Goal: Find specific page/section: Find specific page/section

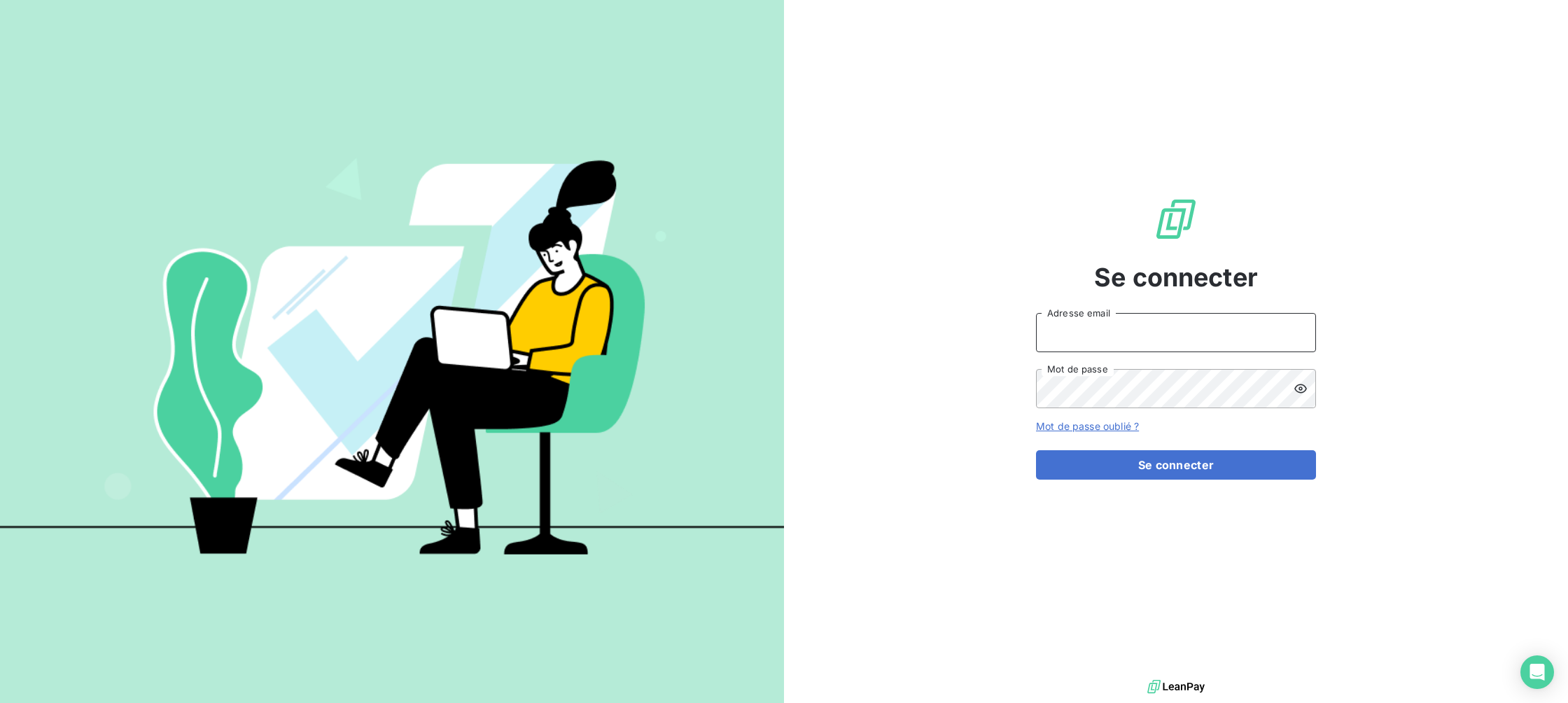
type input "sln@silog-location.fr"
click at [1175, 464] on button "Se connecter" at bounding box center [1175, 464] width 280 height 29
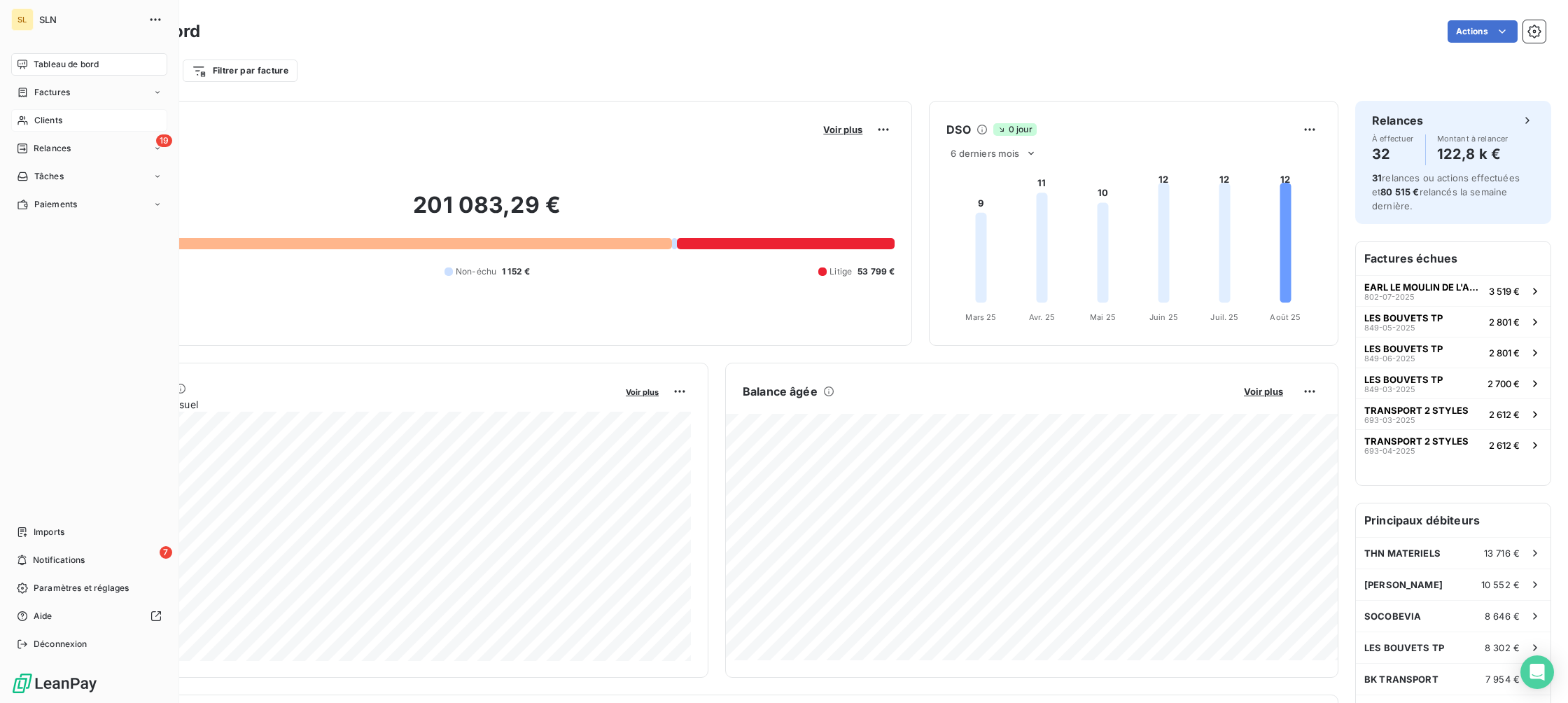
click at [37, 119] on span "Clients" at bounding box center [48, 121] width 28 height 13
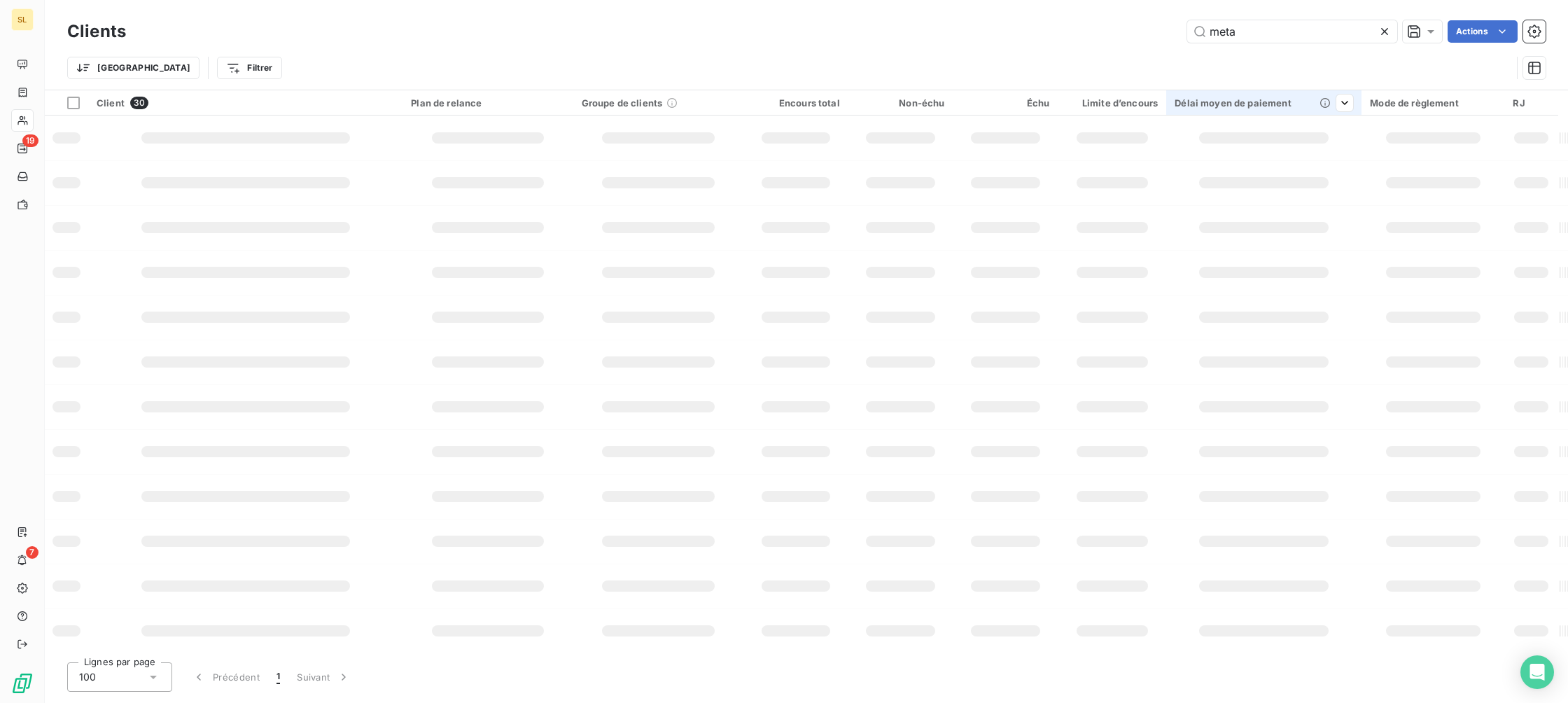
type input "metal"
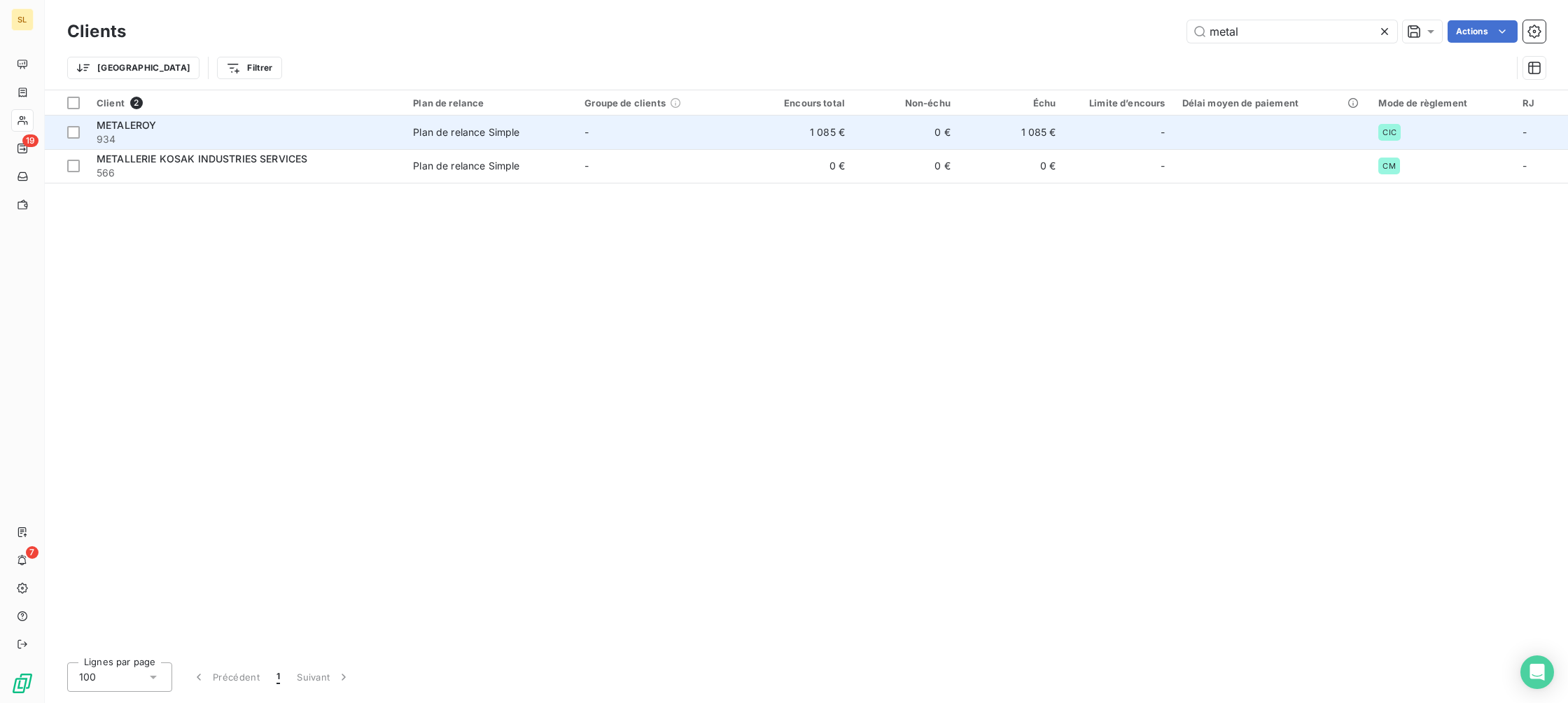
click at [141, 120] on span "METALEROY" at bounding box center [126, 125] width 60 height 12
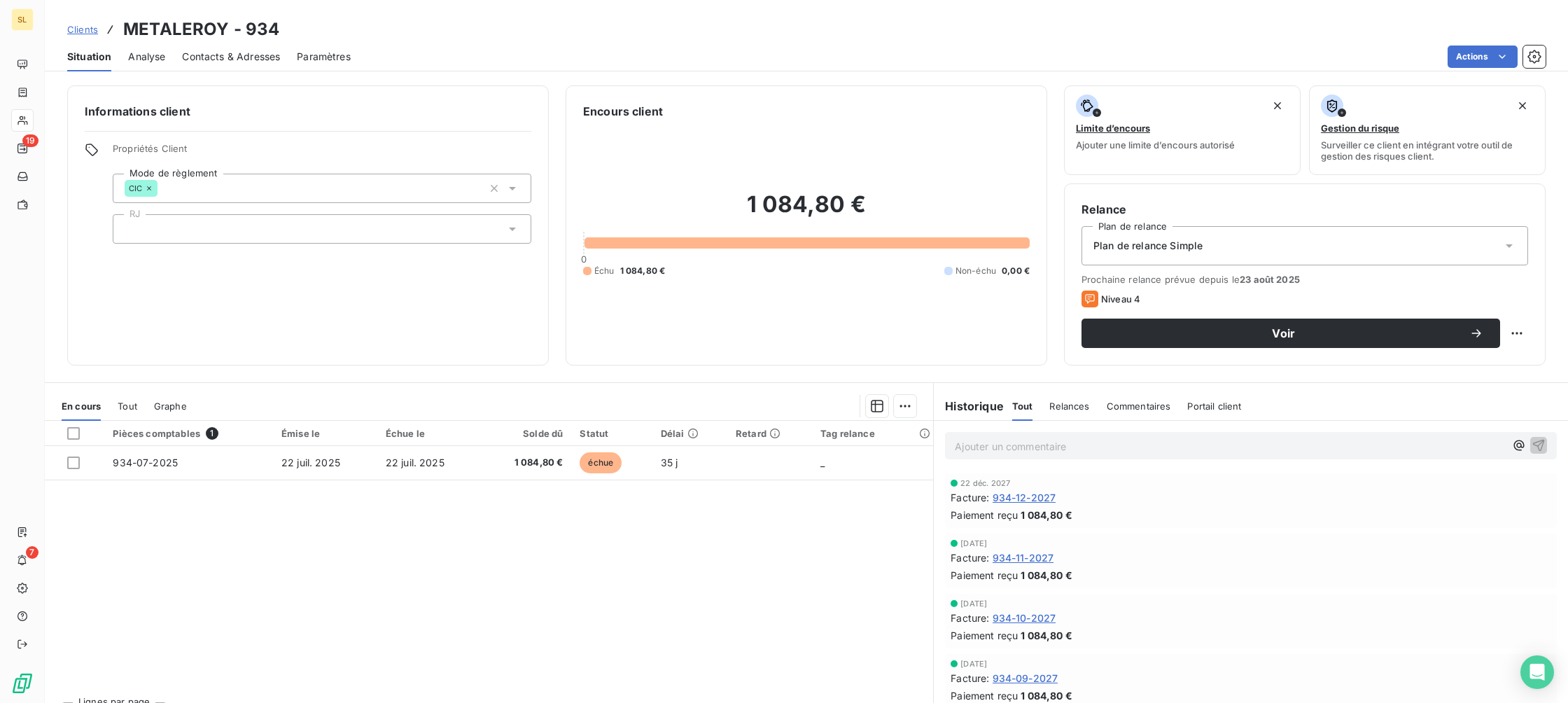
click at [82, 26] on span "Clients" at bounding box center [83, 29] width 31 height 11
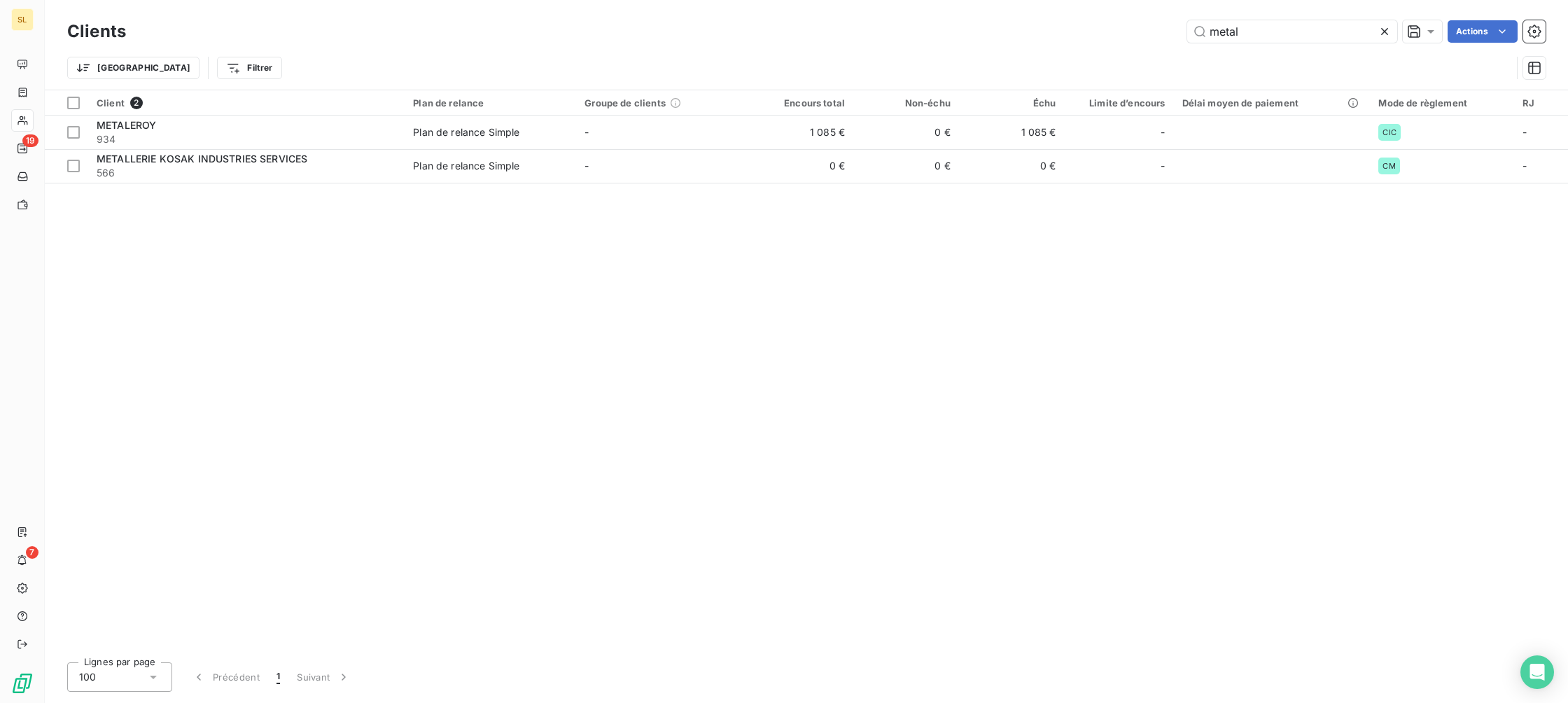
click at [1387, 33] on icon at bounding box center [1384, 32] width 14 height 14
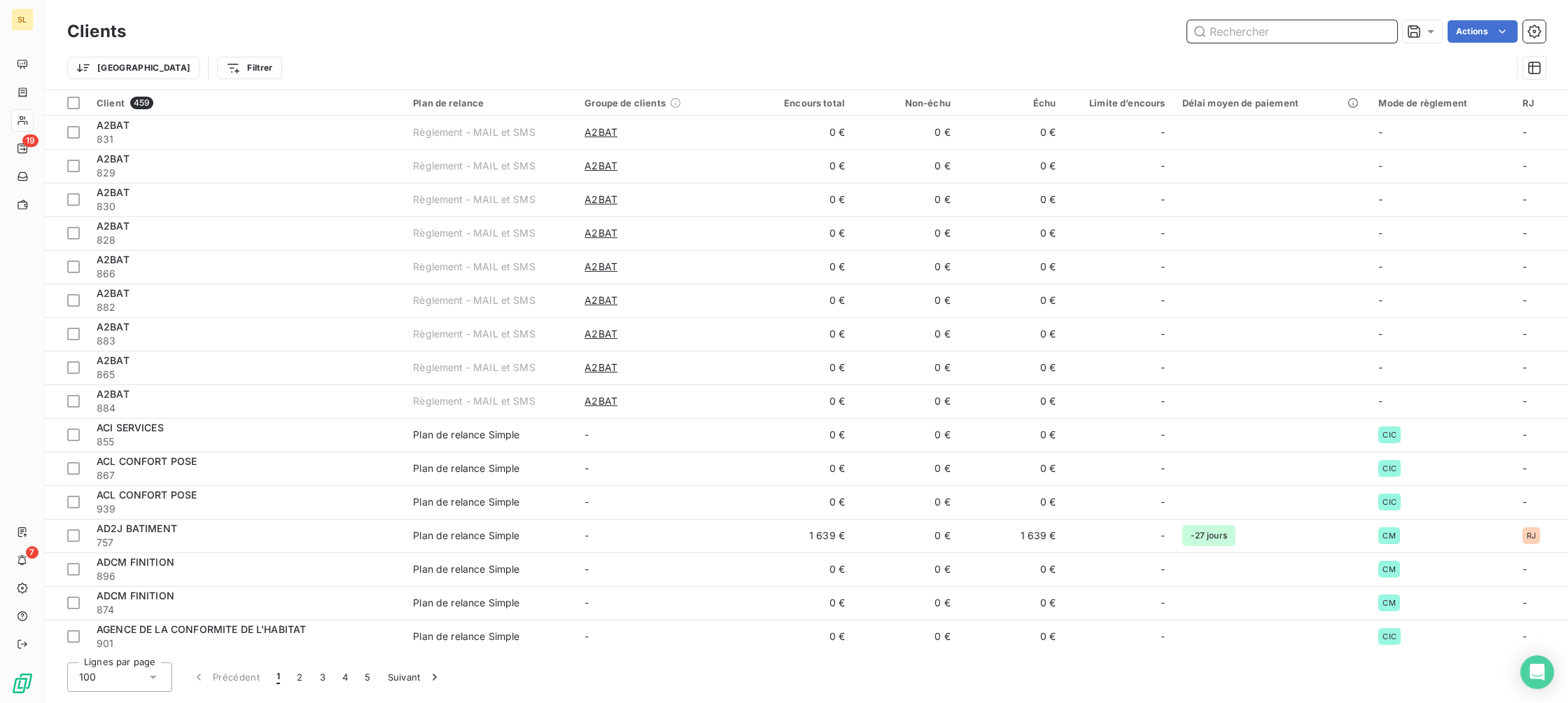
click at [1275, 40] on input "text" at bounding box center [1292, 32] width 210 height 22
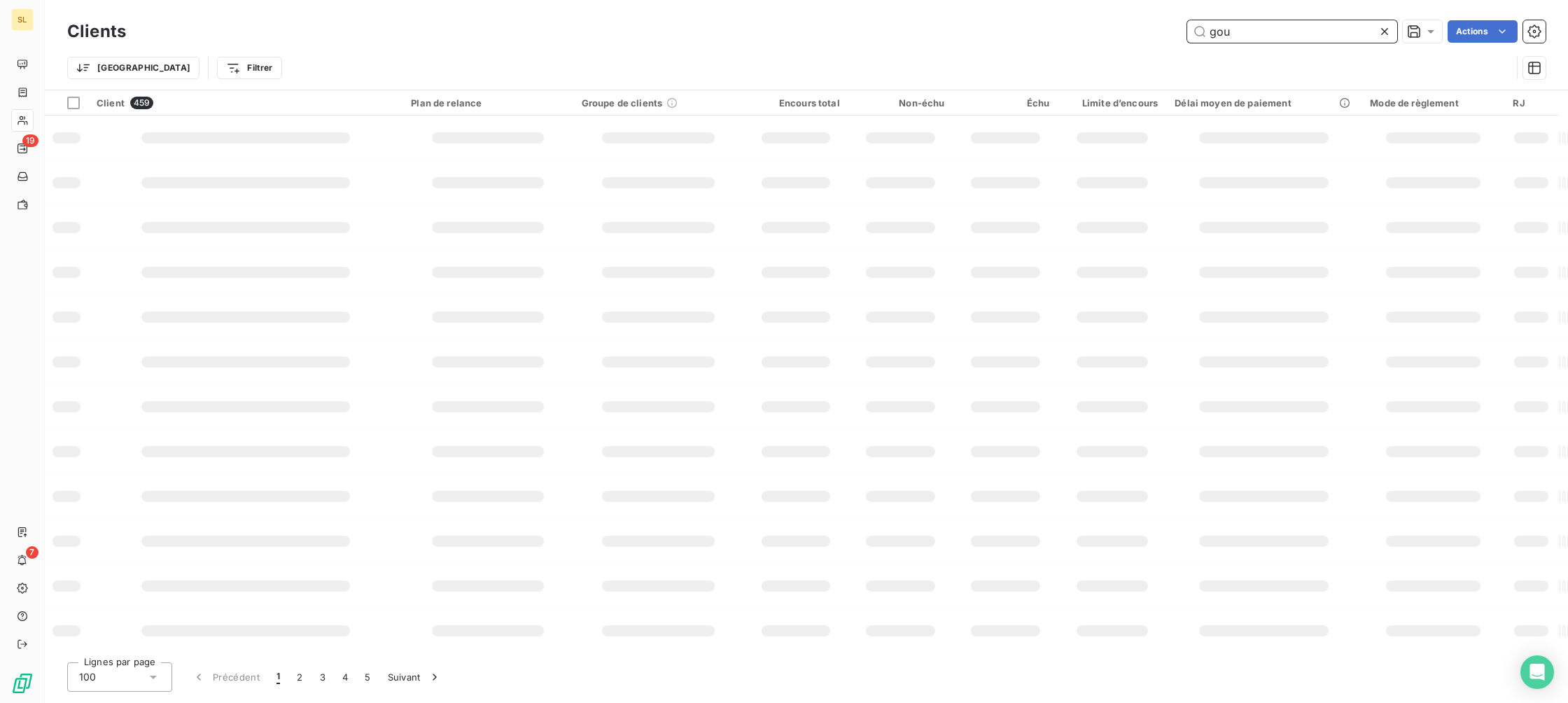
type input "gour"
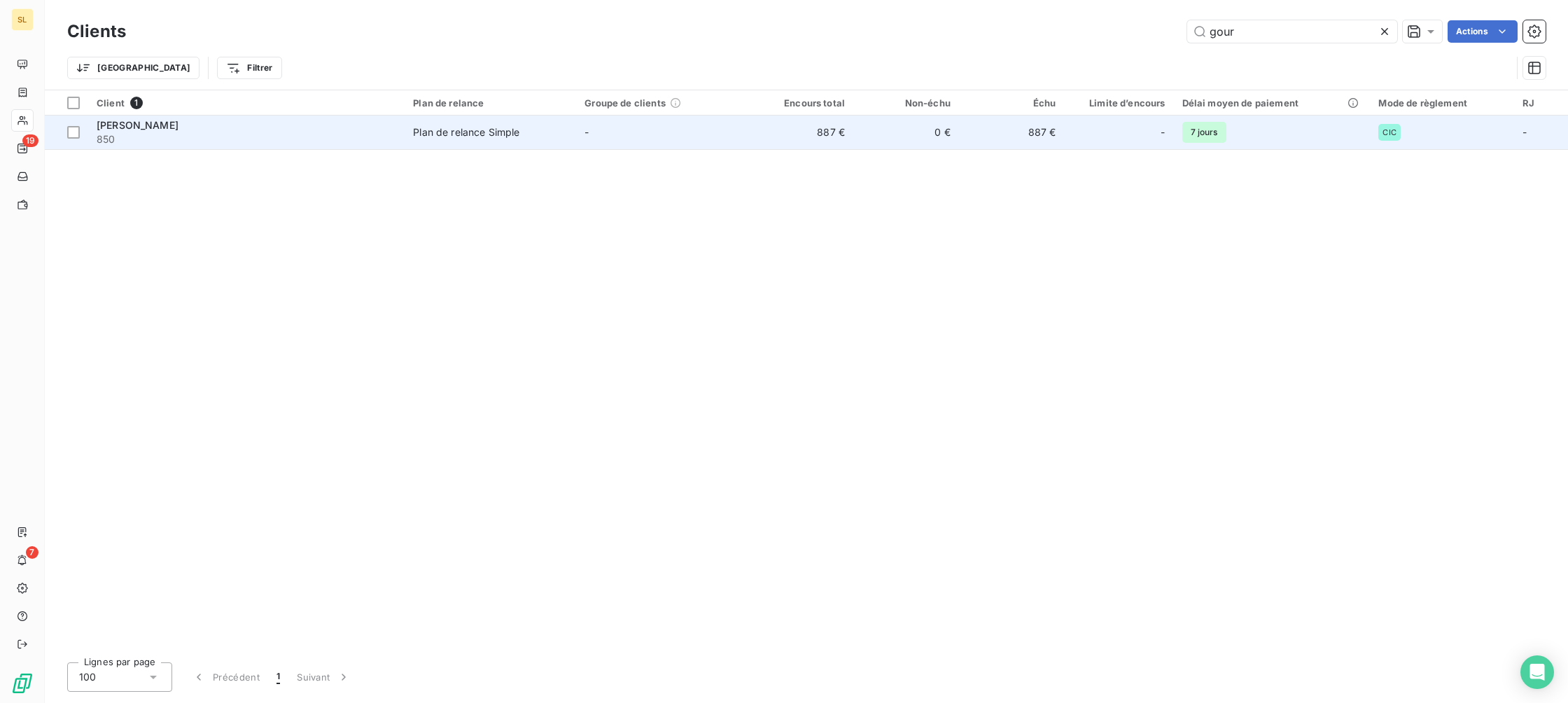
click at [500, 129] on div "Plan de relance Simple" at bounding box center [467, 133] width 106 height 14
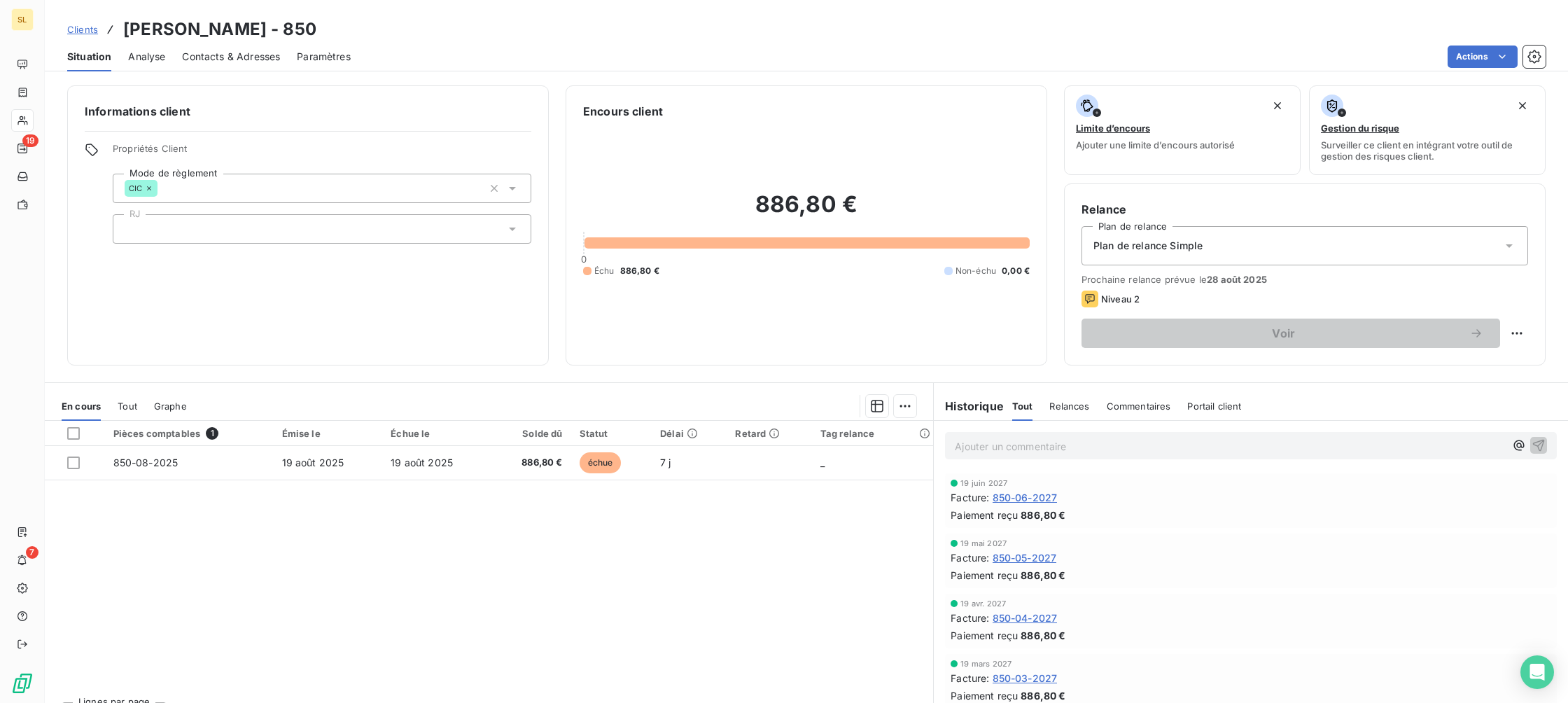
click at [68, 26] on span "Clients" at bounding box center [83, 29] width 31 height 11
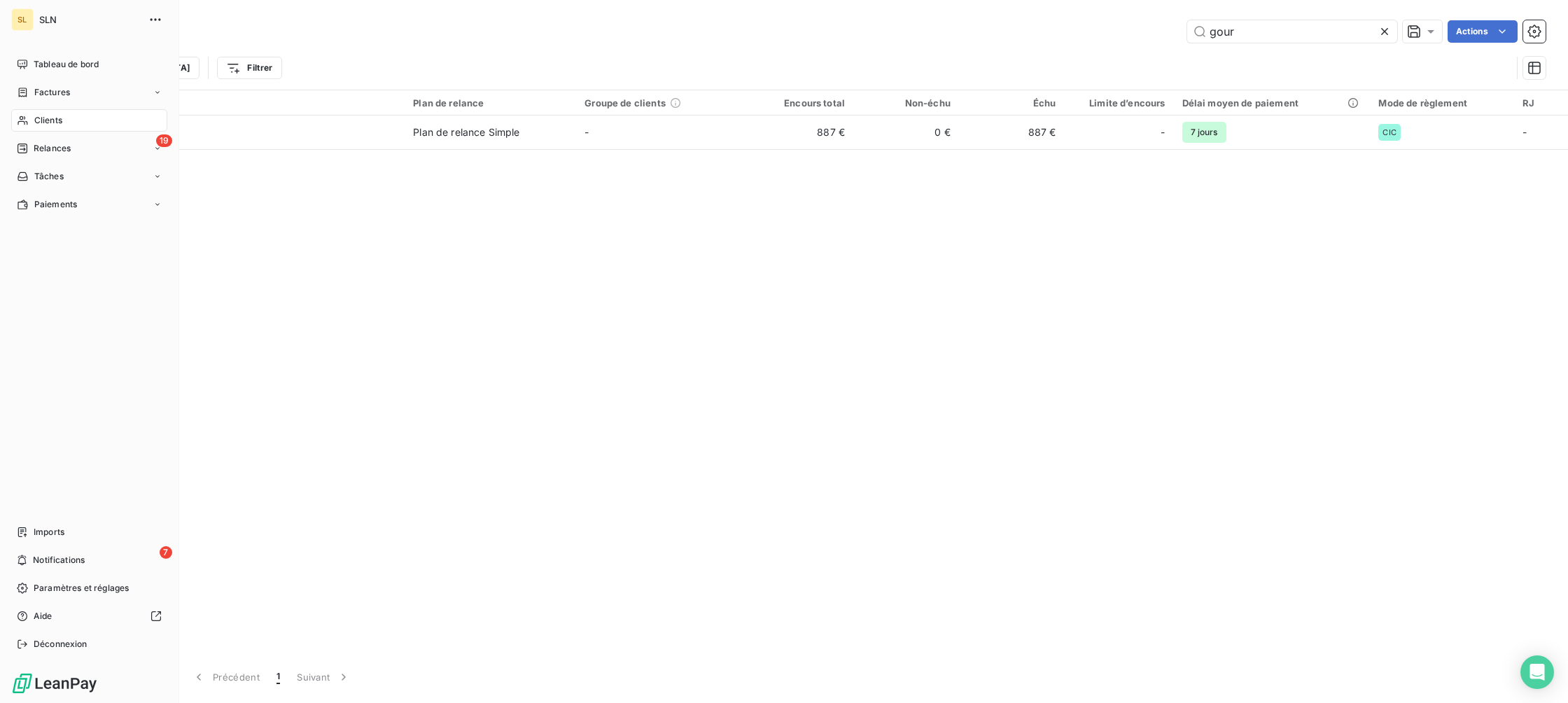
click at [52, 124] on span "Clients" at bounding box center [48, 121] width 28 height 13
click at [50, 117] on span "Clients" at bounding box center [48, 121] width 28 height 13
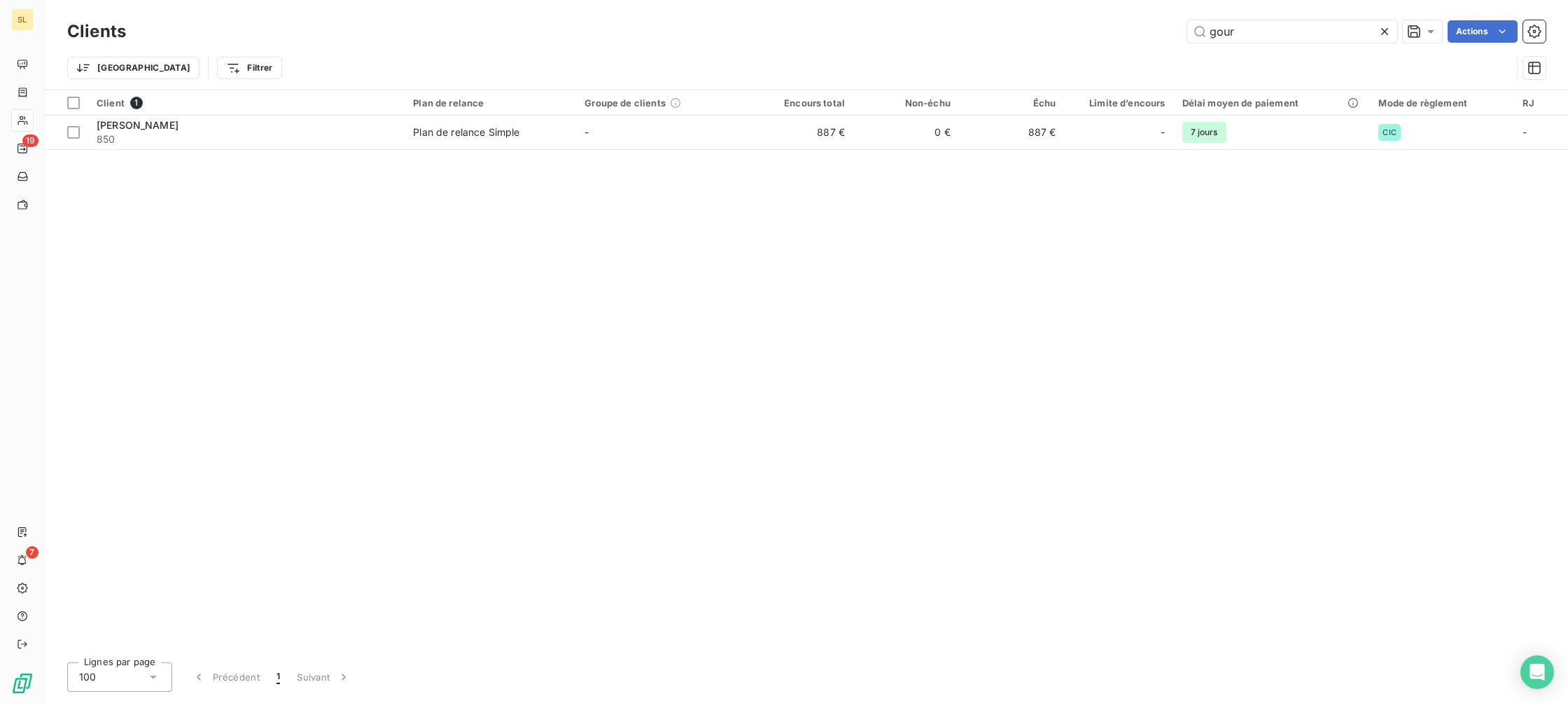
click at [1383, 29] on icon at bounding box center [1384, 32] width 14 height 14
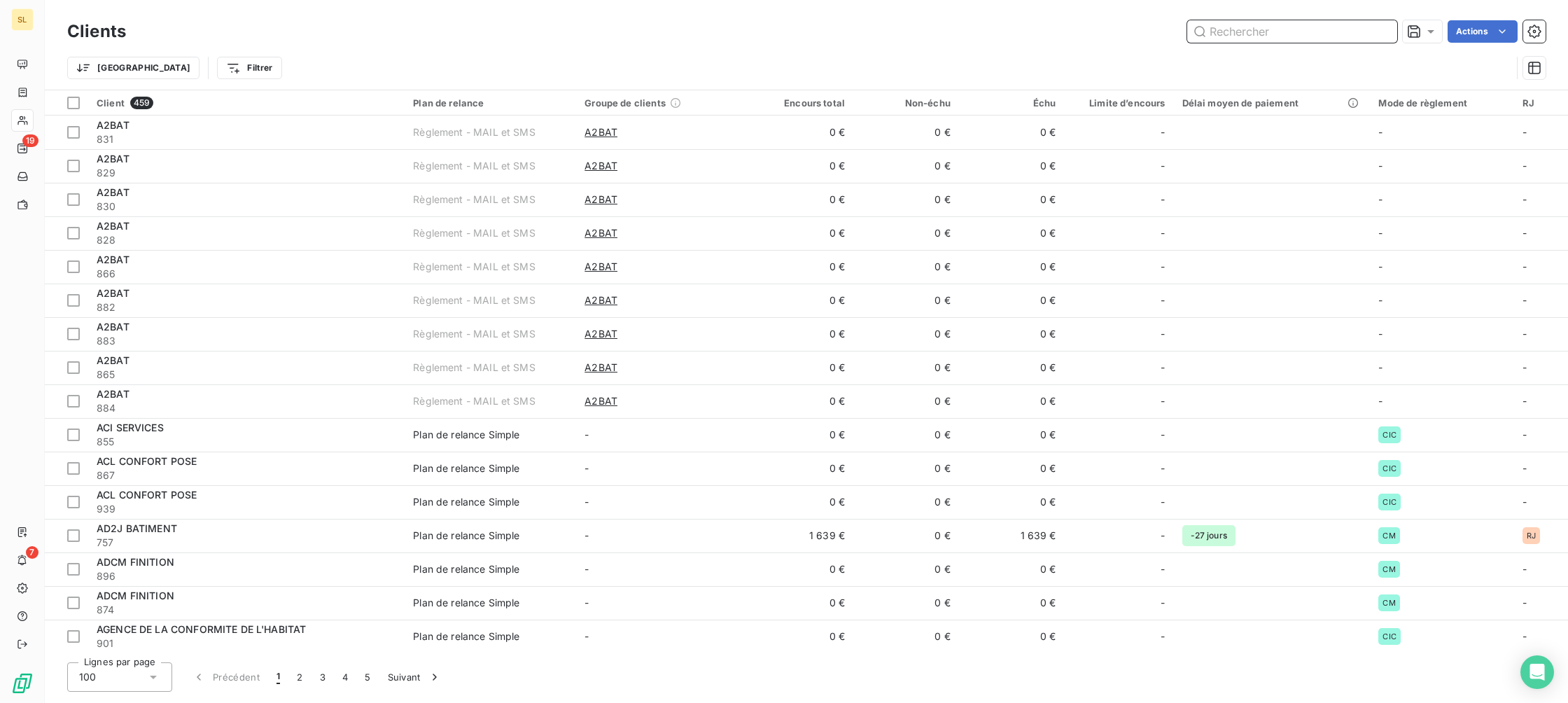
click at [1243, 32] on input "text" at bounding box center [1292, 32] width 210 height 22
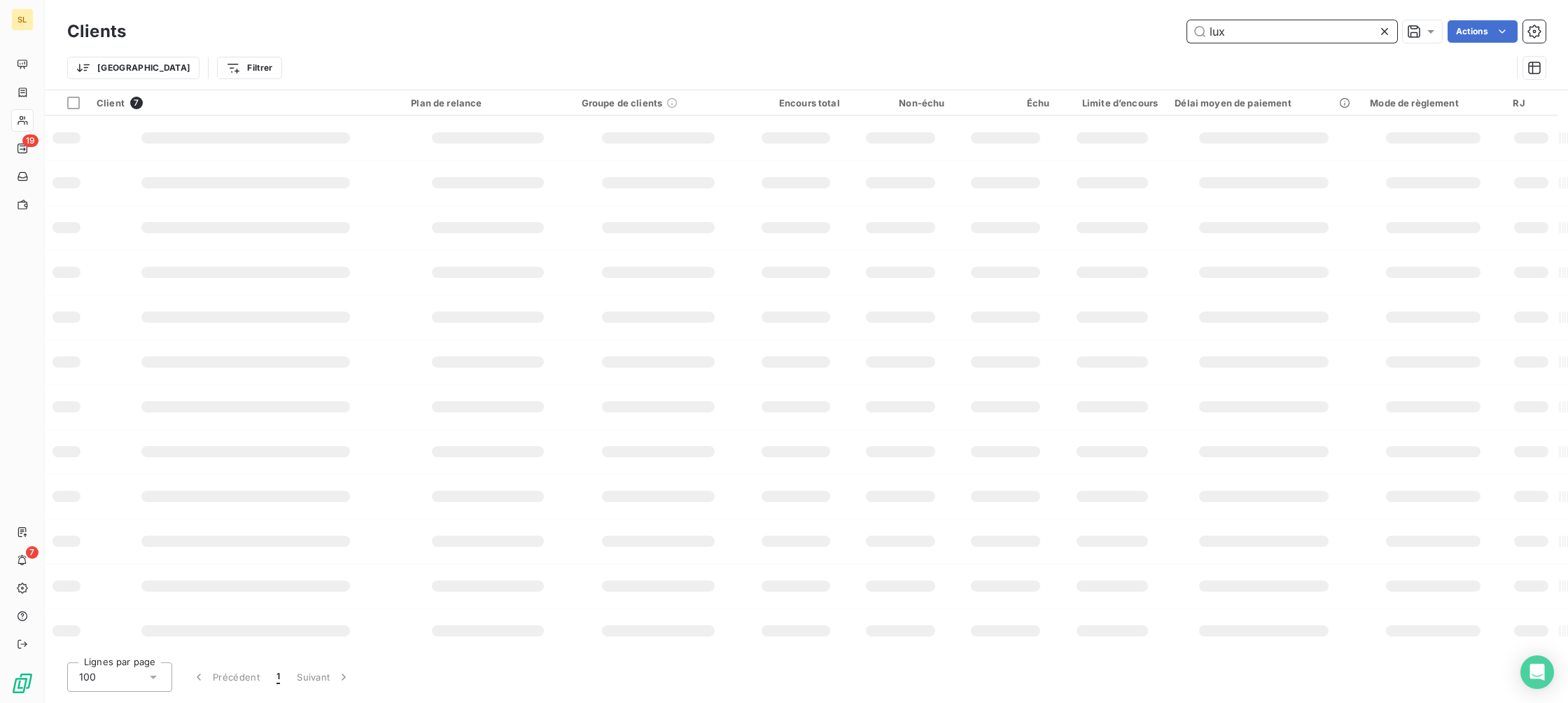
type input "luxo"
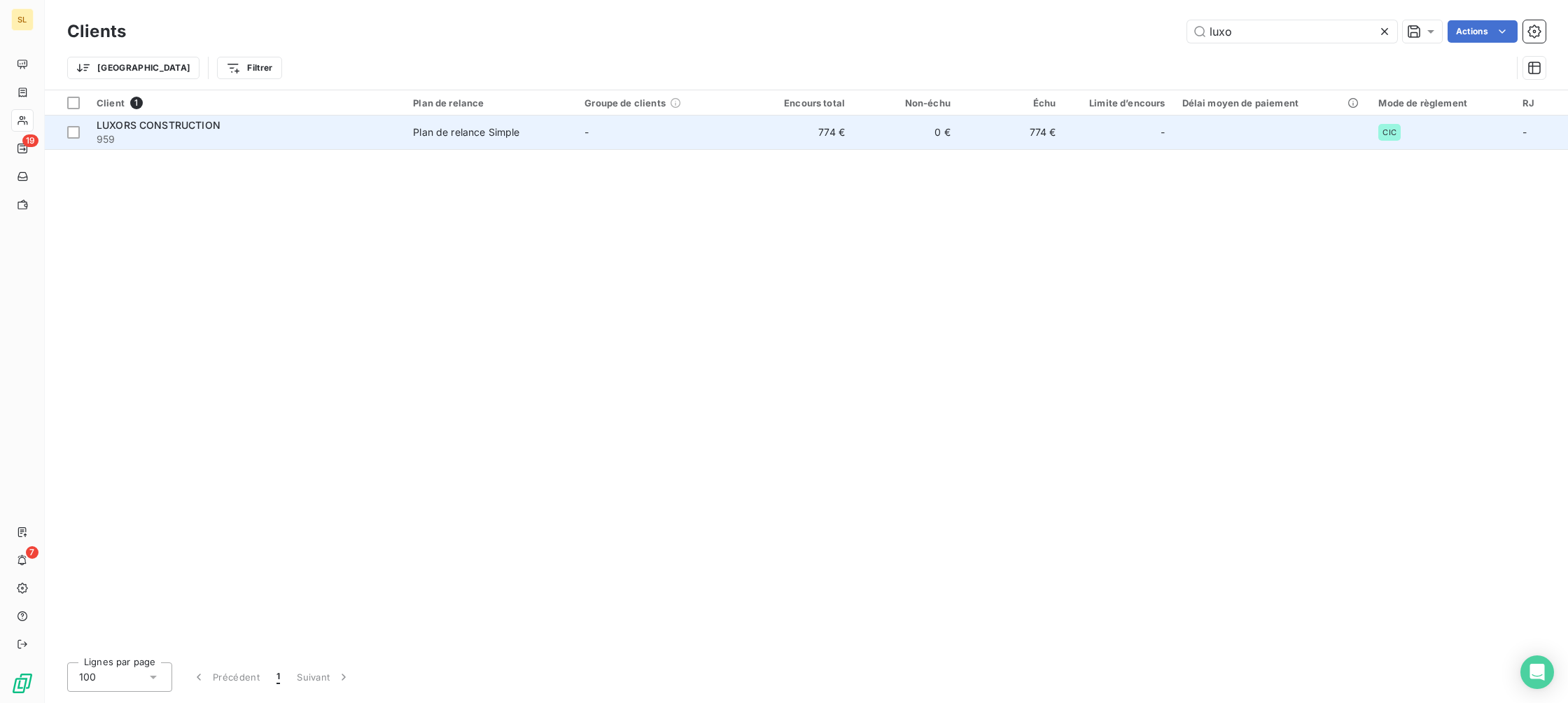
click at [161, 122] on span "LUXORS CONSTRUCTION" at bounding box center [159, 125] width 124 height 12
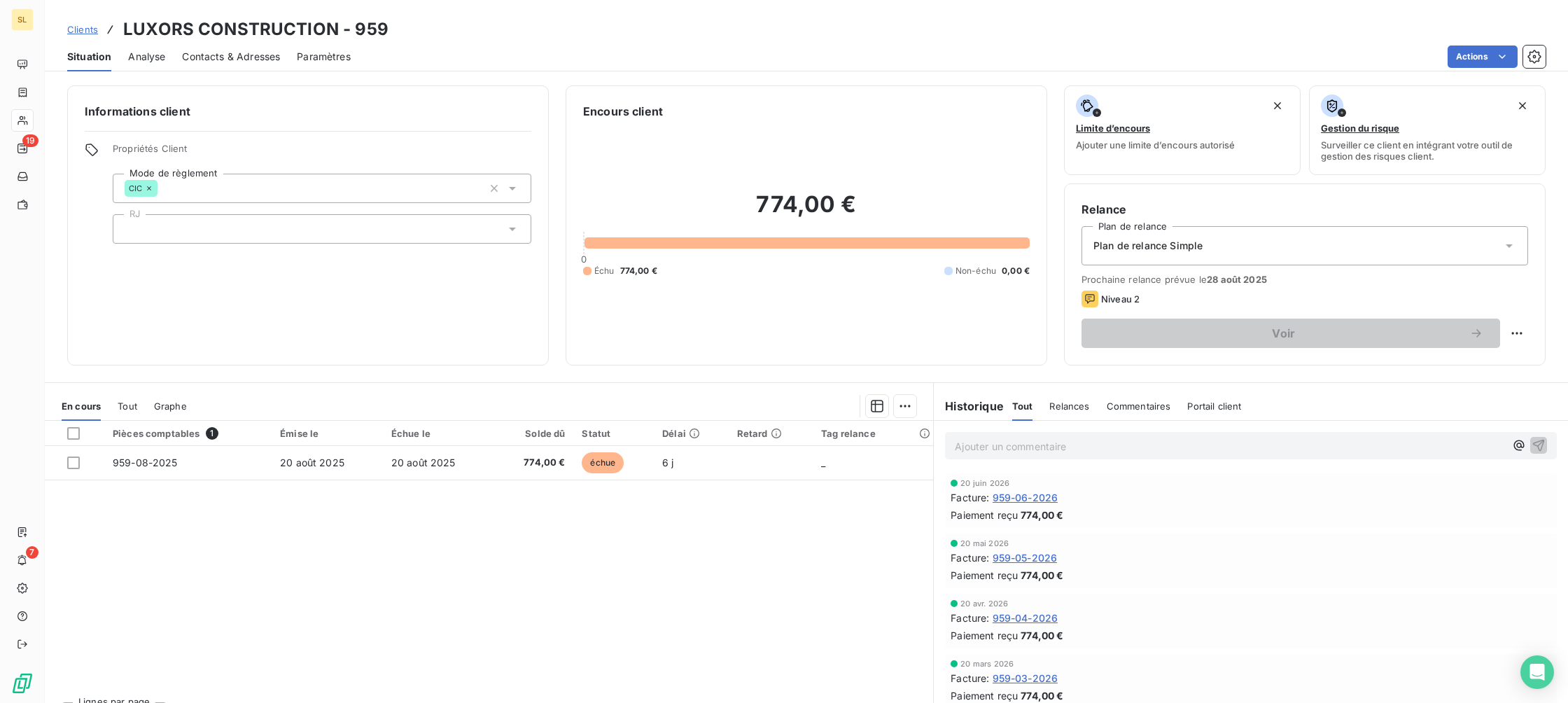
click at [78, 27] on span "Clients" at bounding box center [83, 29] width 31 height 11
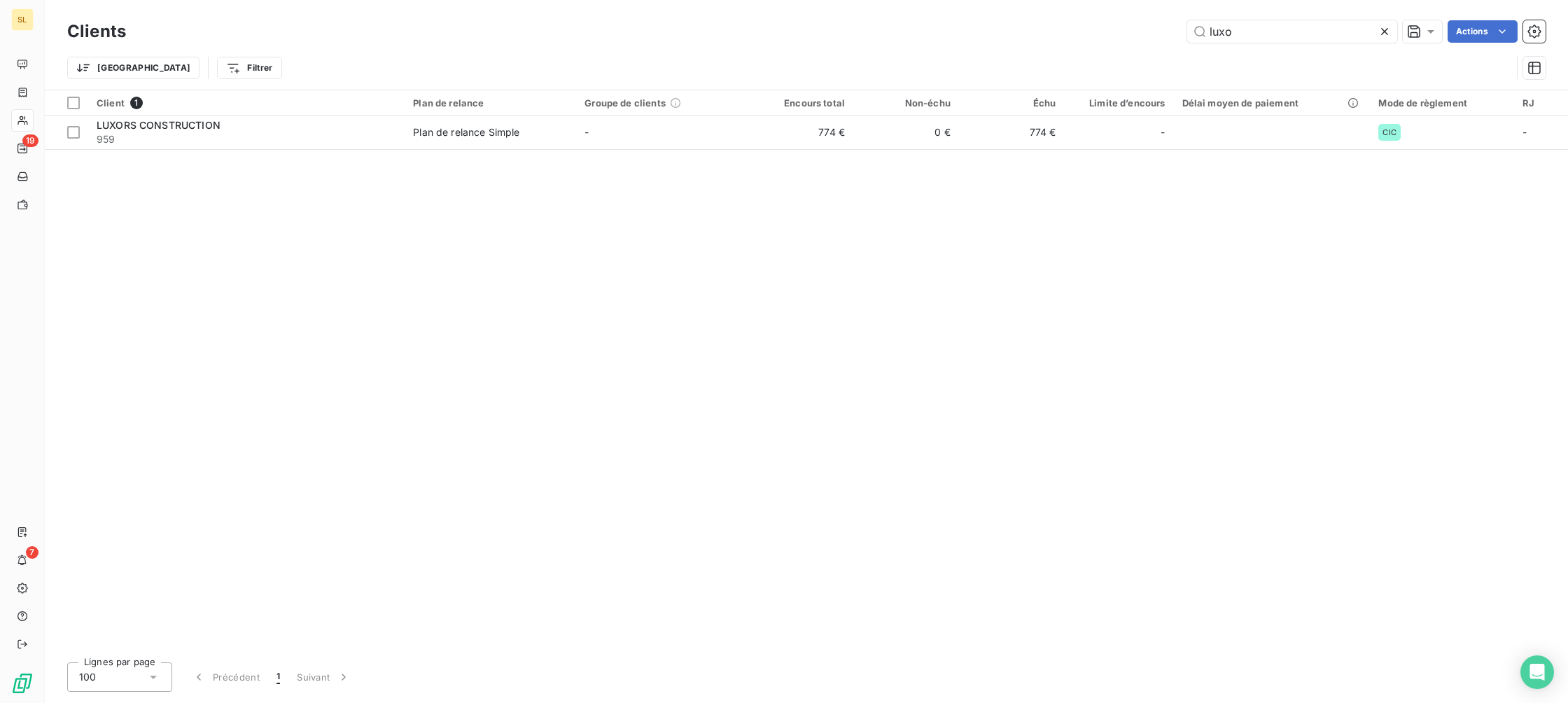
click at [1387, 29] on icon at bounding box center [1384, 32] width 14 height 14
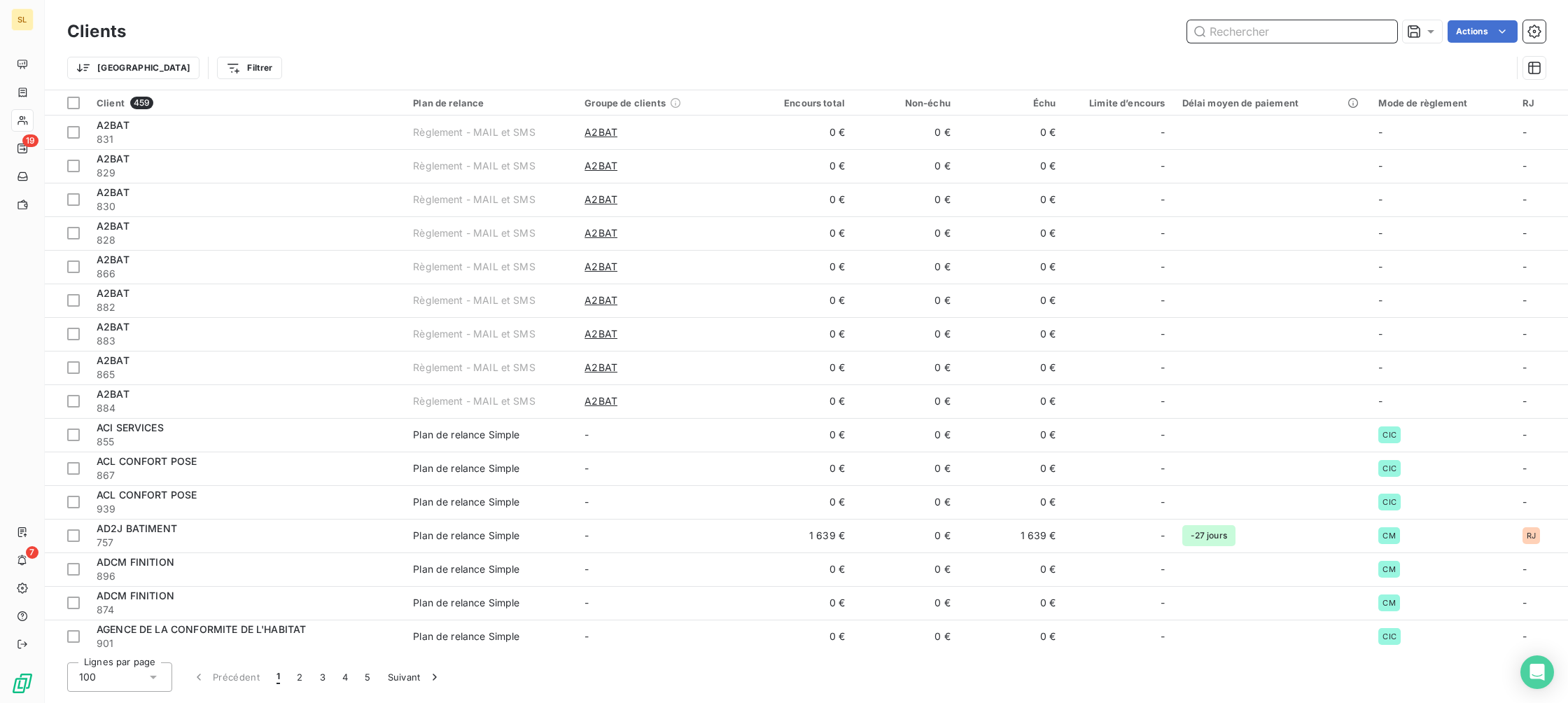
click at [1276, 35] on input "text" at bounding box center [1292, 32] width 210 height 22
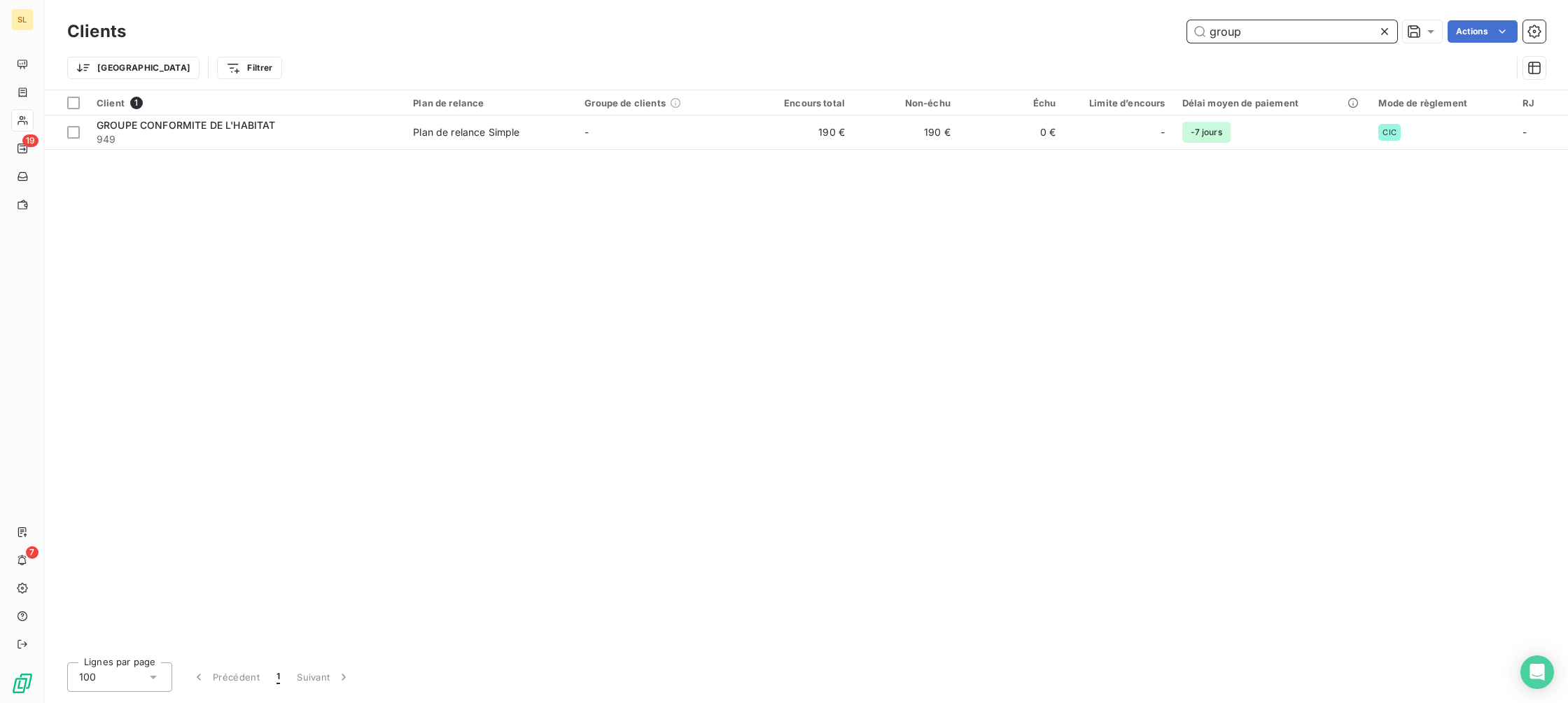
type input "group"
click at [1382, 25] on icon at bounding box center [1384, 32] width 14 height 14
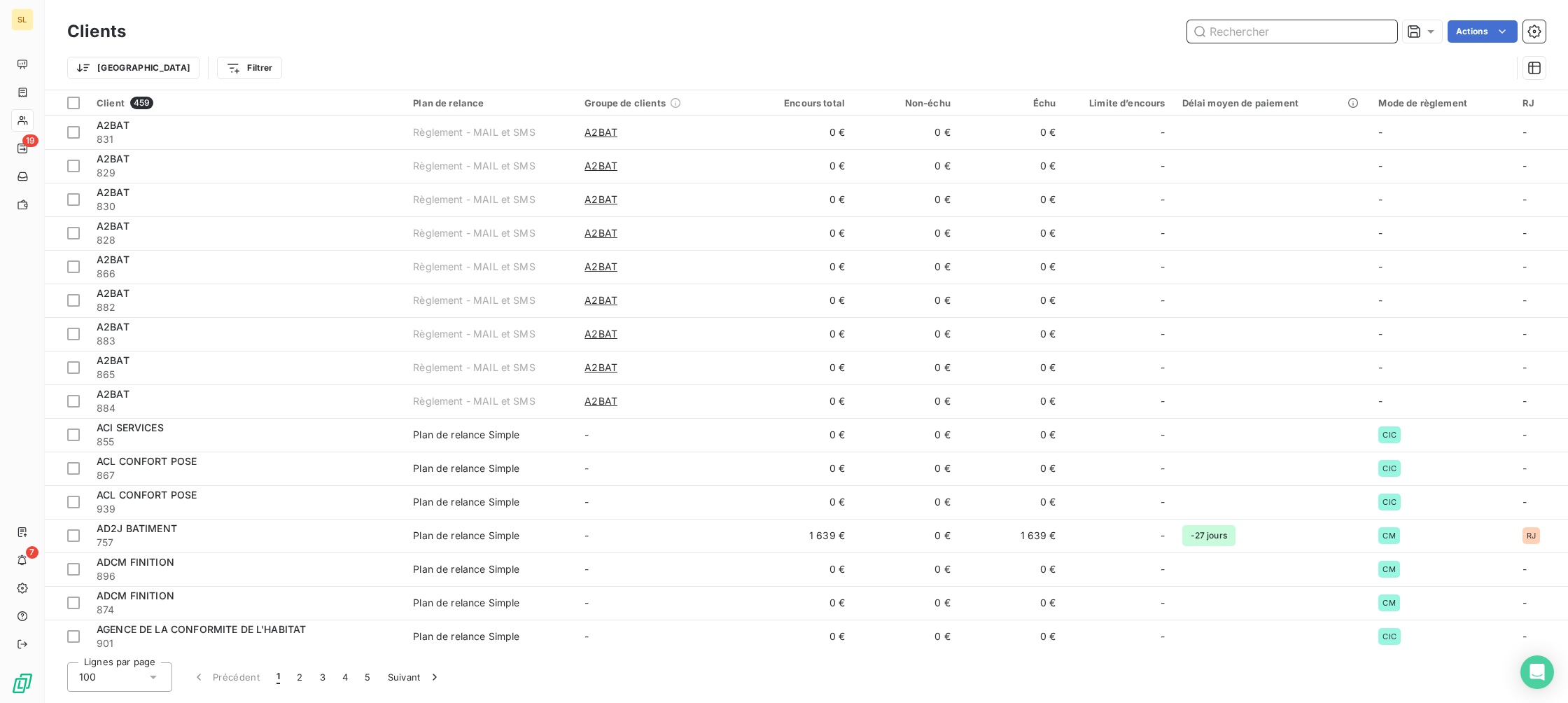
click at [1225, 26] on input "text" at bounding box center [1292, 32] width 210 height 22
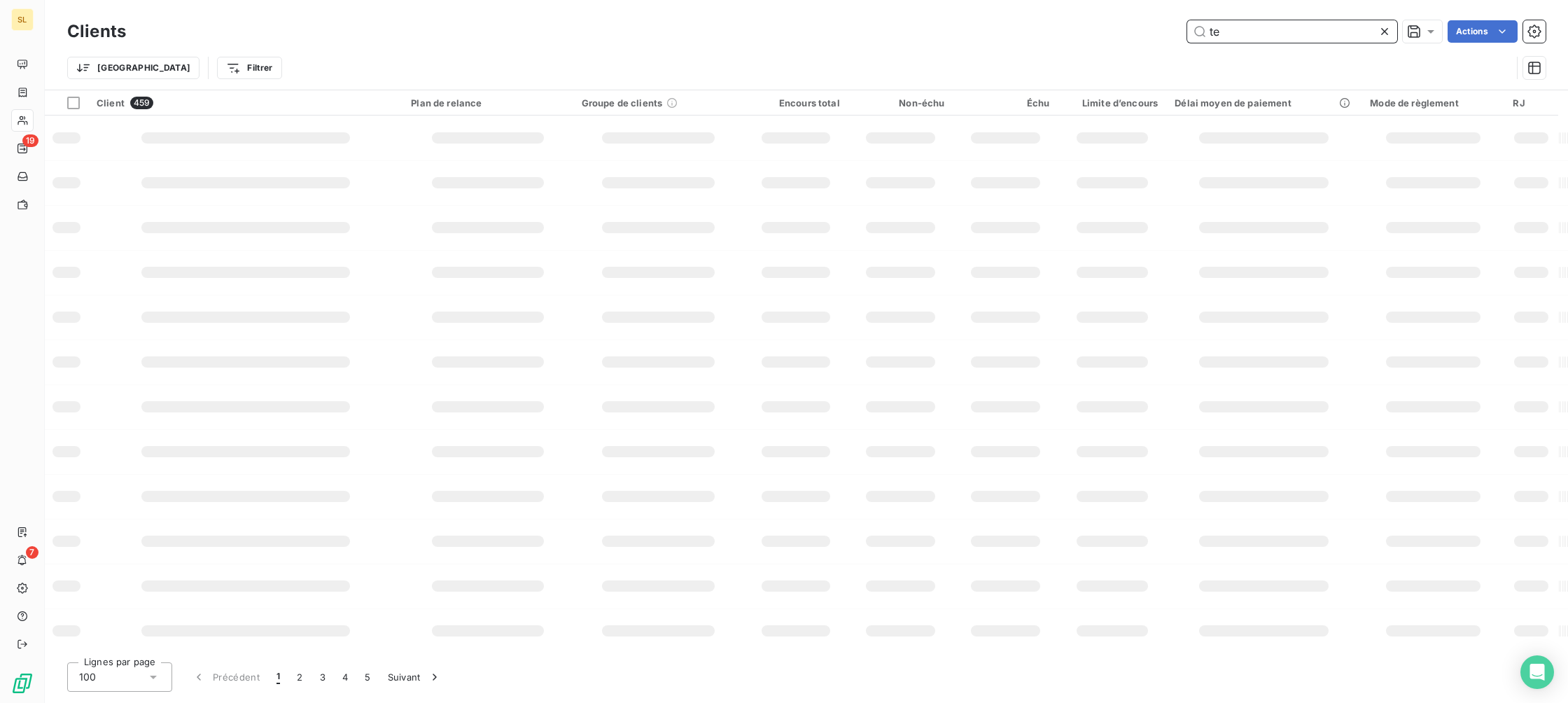
type input "tek"
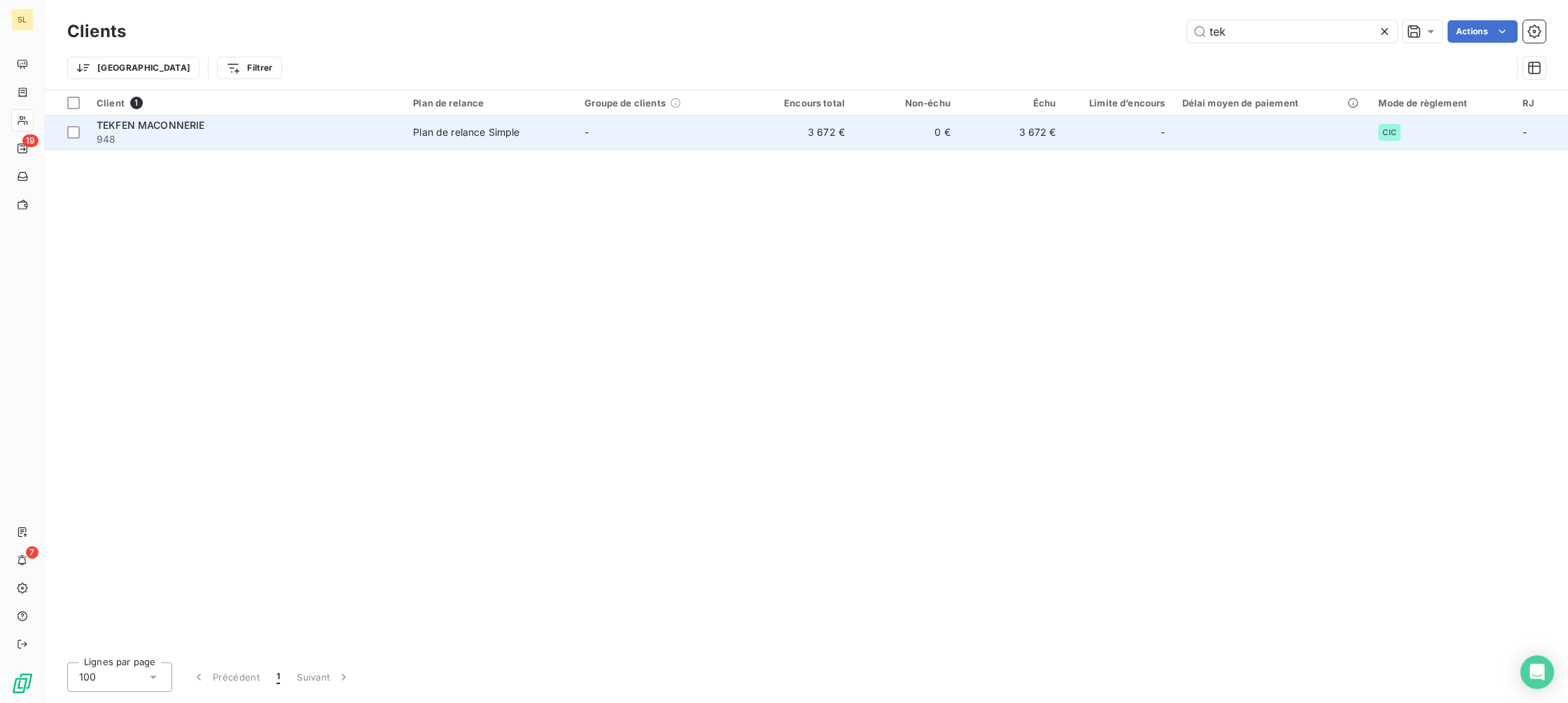
click at [176, 115] on td "TEKFEN MACONNERIE 948" at bounding box center [246, 132] width 316 height 33
